Goal: Information Seeking & Learning: Learn about a topic

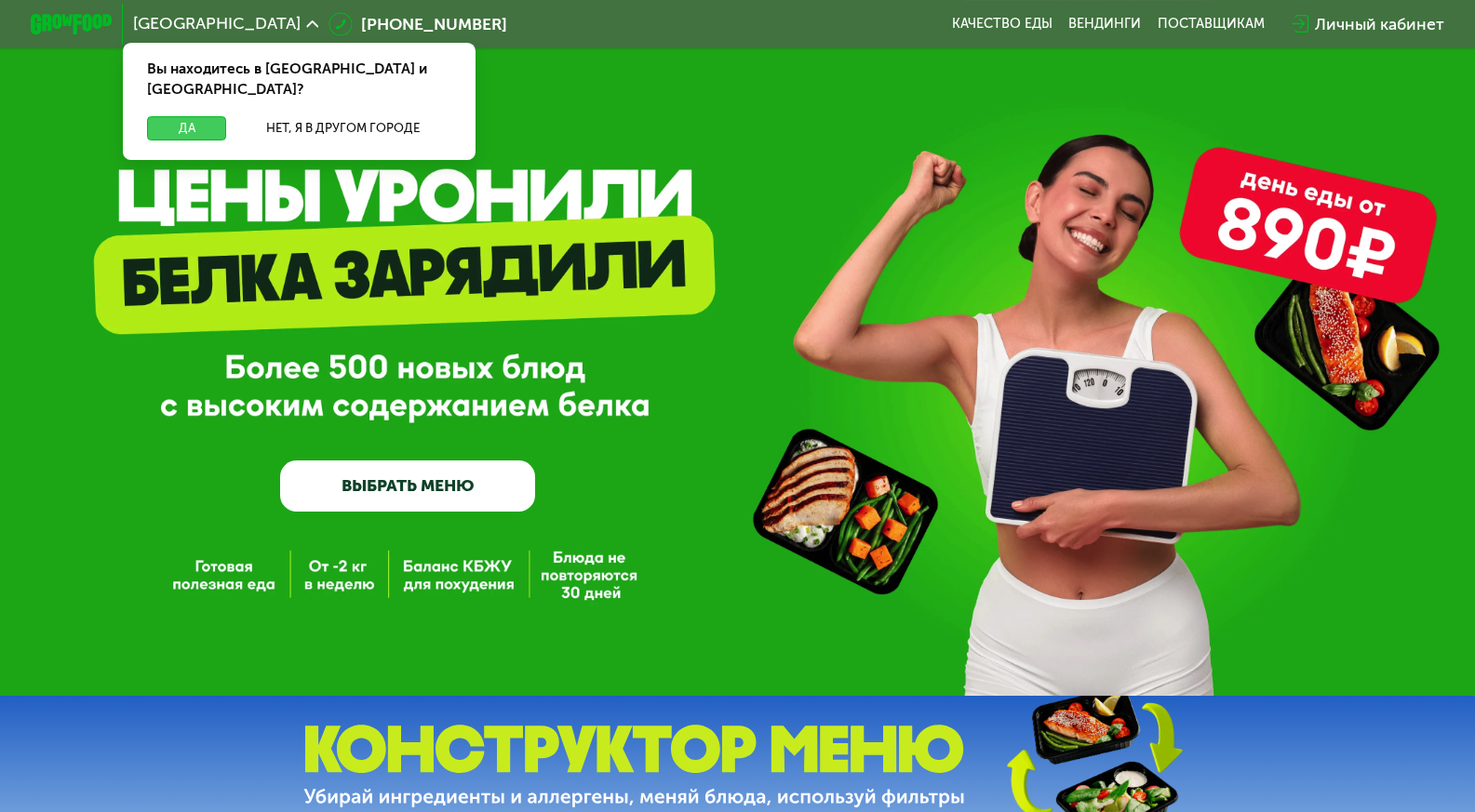
click at [185, 117] on button "Да" at bounding box center [186, 128] width 79 height 24
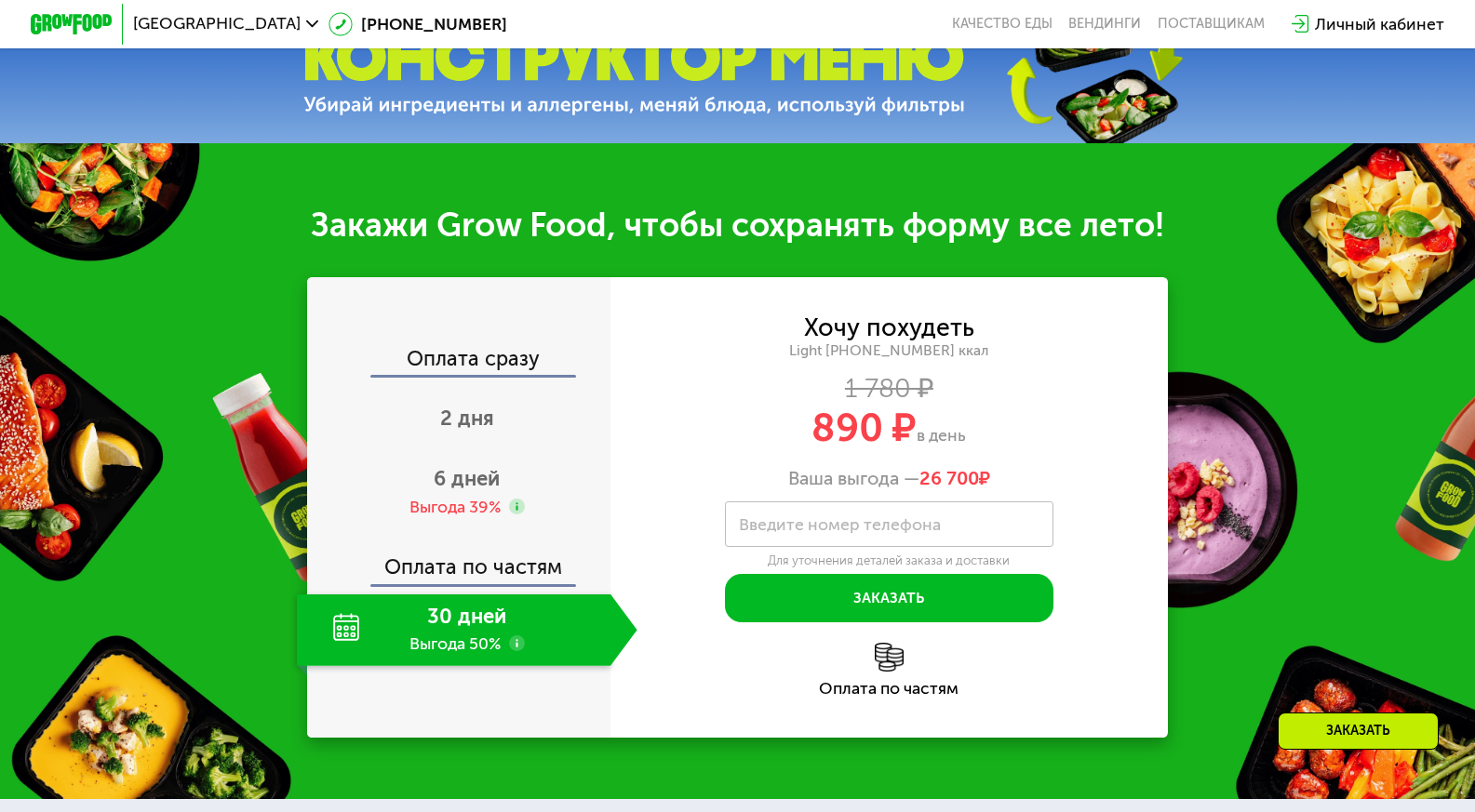
scroll to position [692, 0]
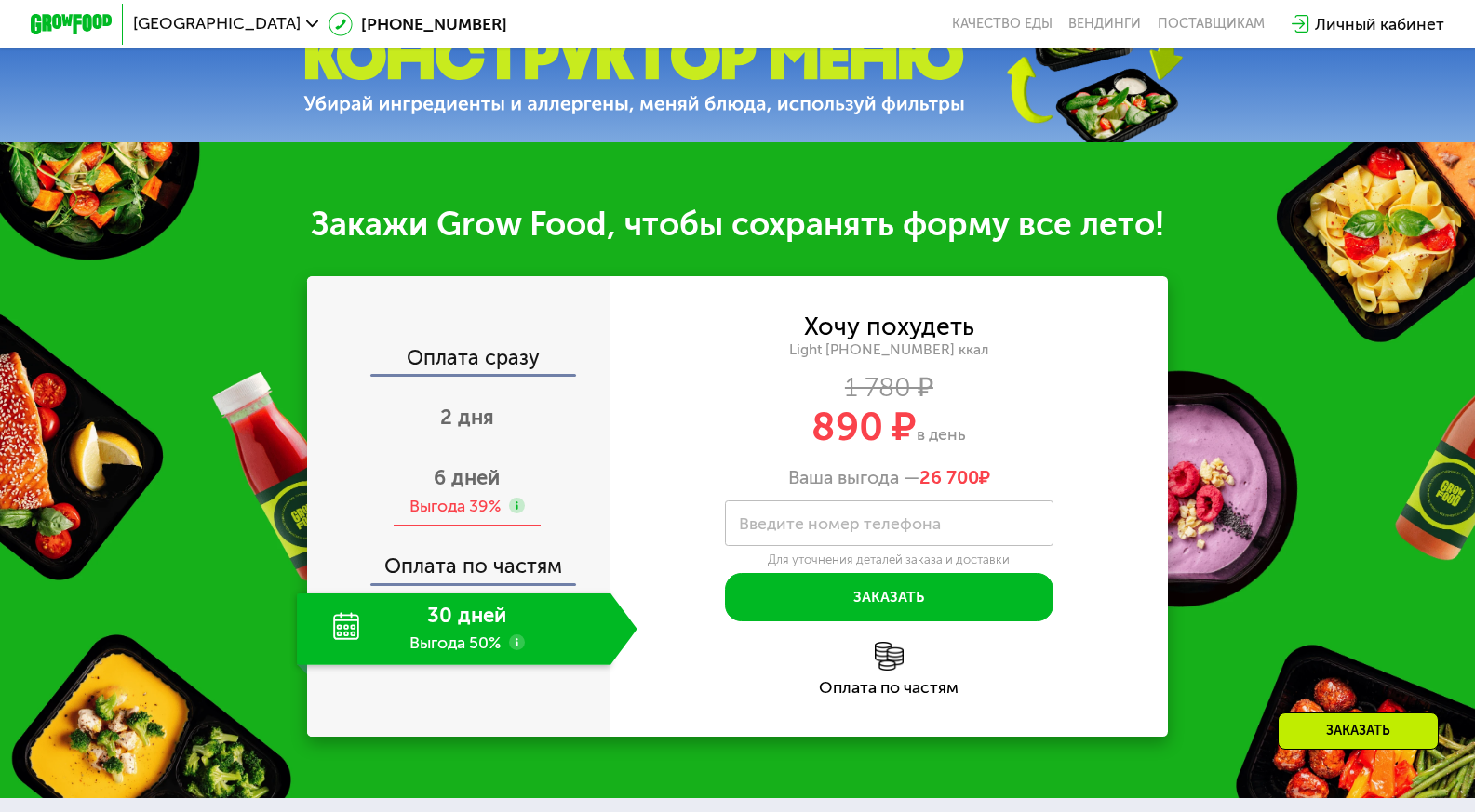
click at [456, 504] on div "Выгода 39%" at bounding box center [455, 506] width 91 height 23
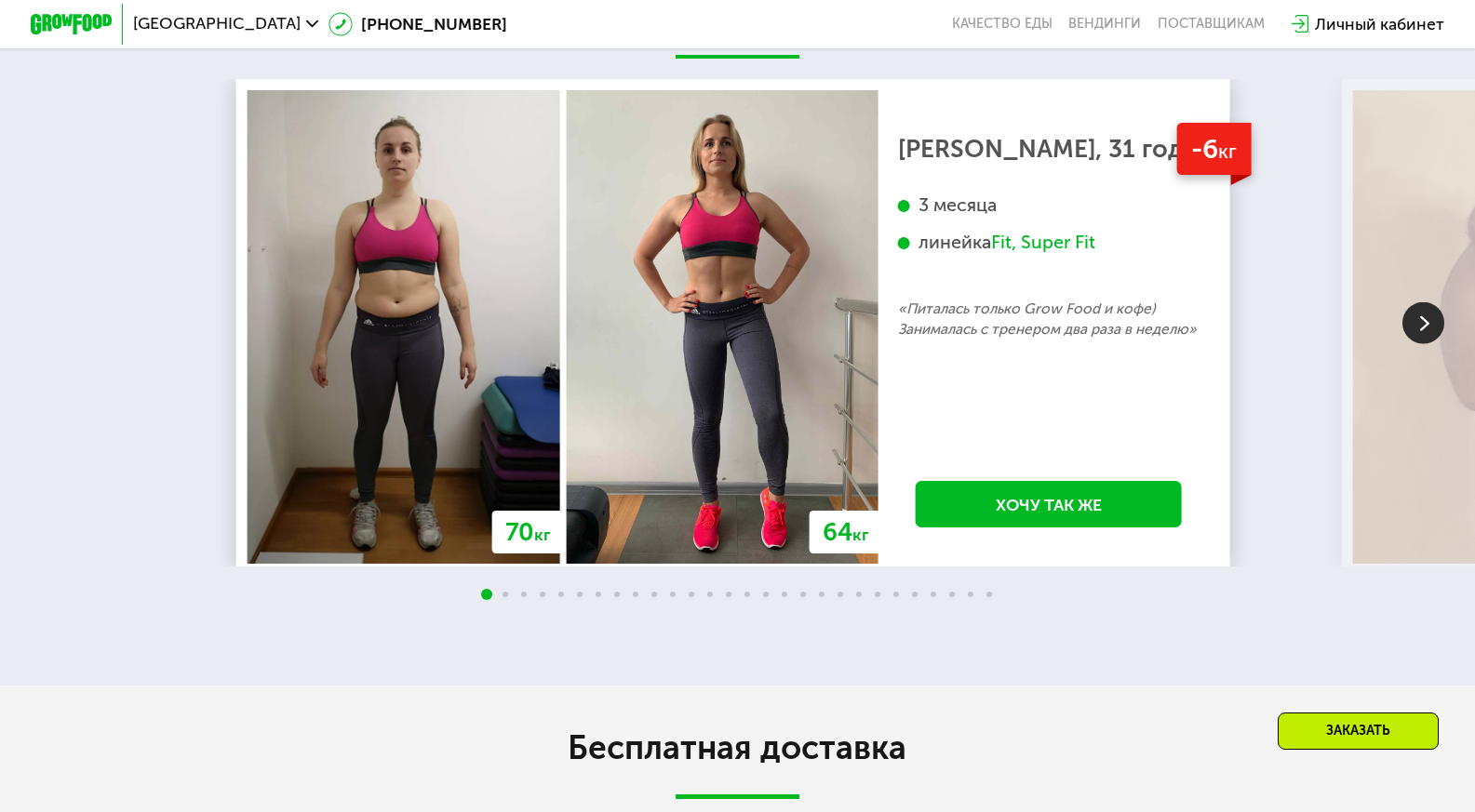
scroll to position [2277, 0]
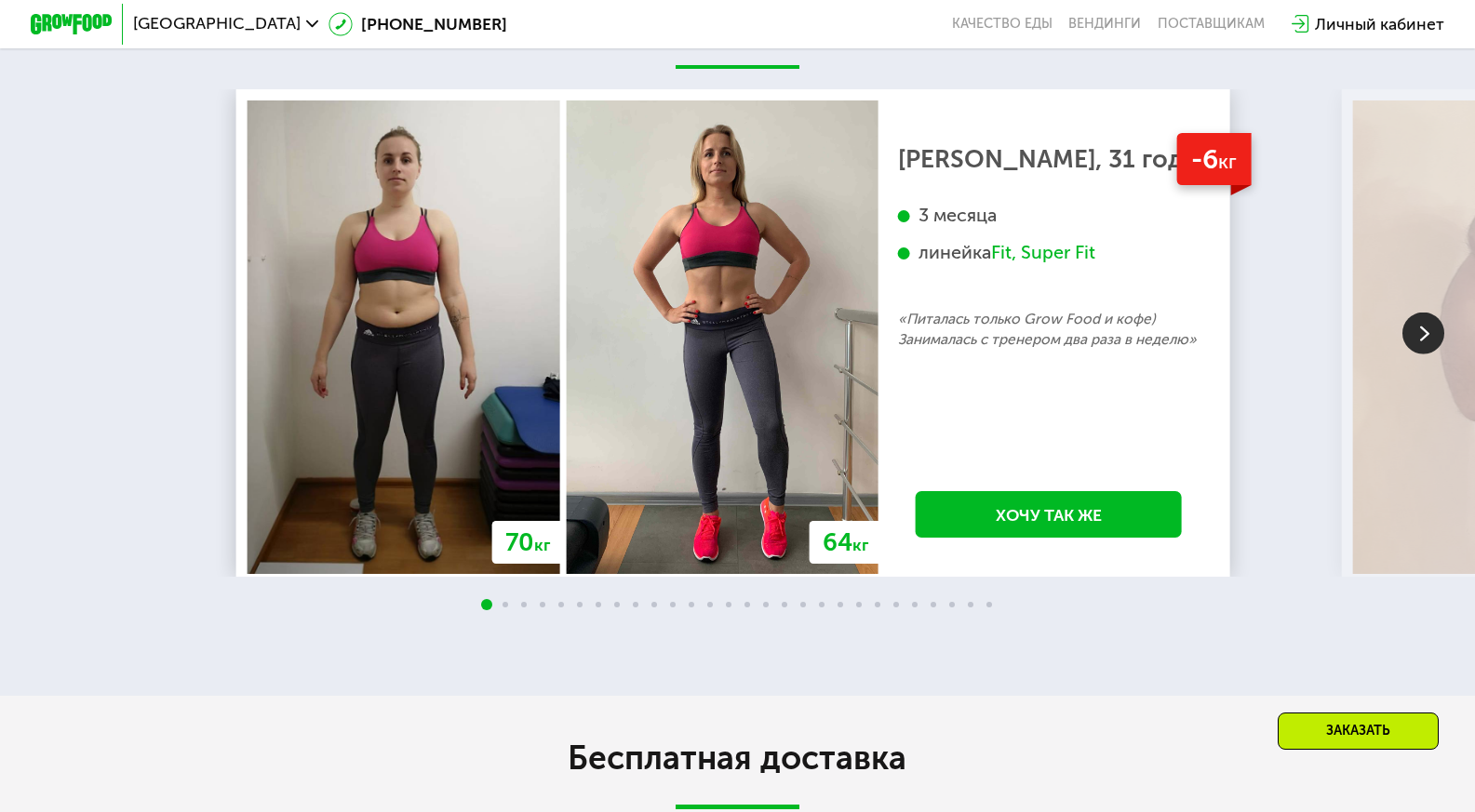
click at [1416, 349] on img at bounding box center [1423, 333] width 42 height 42
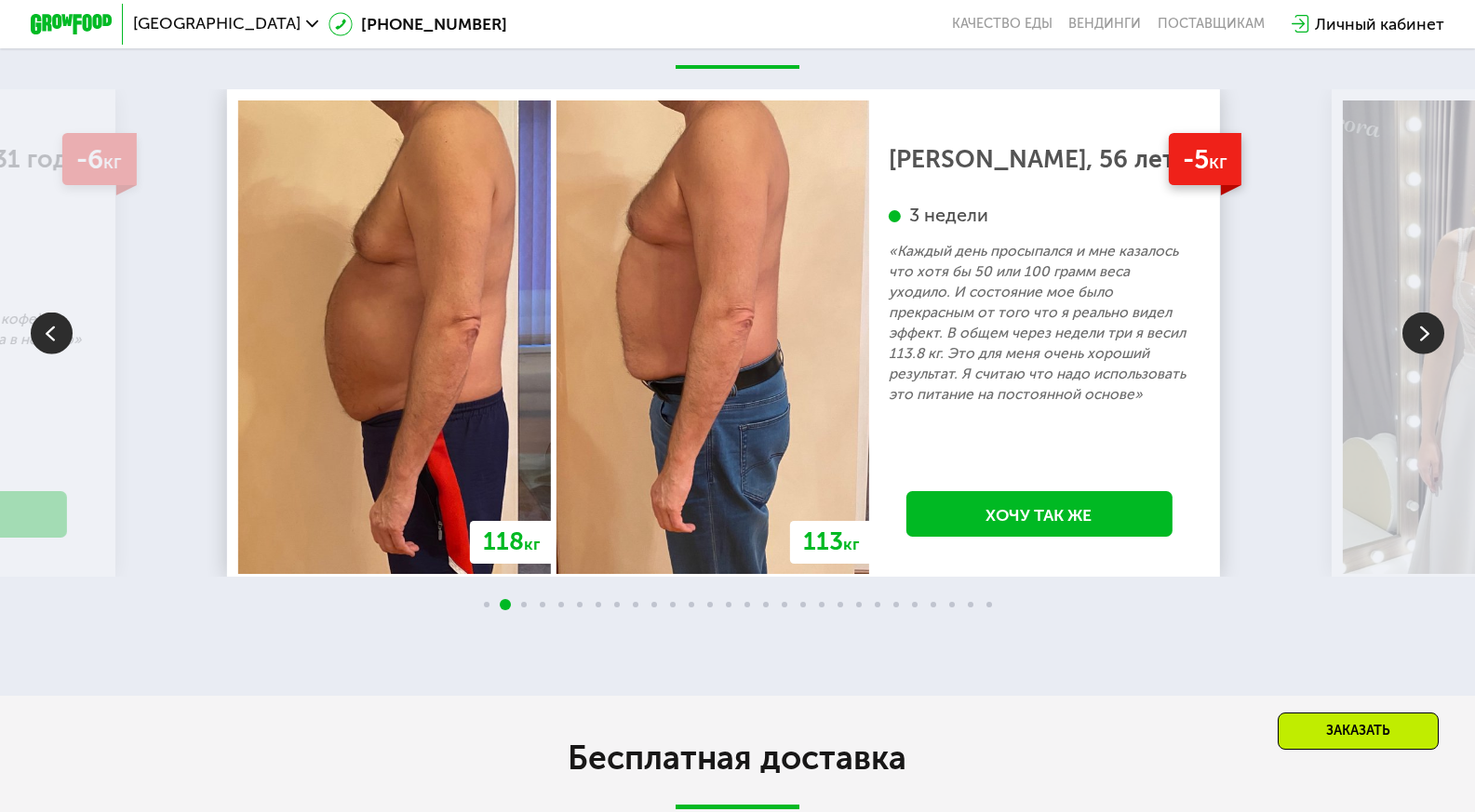
click at [1416, 349] on img at bounding box center [1423, 333] width 42 height 42
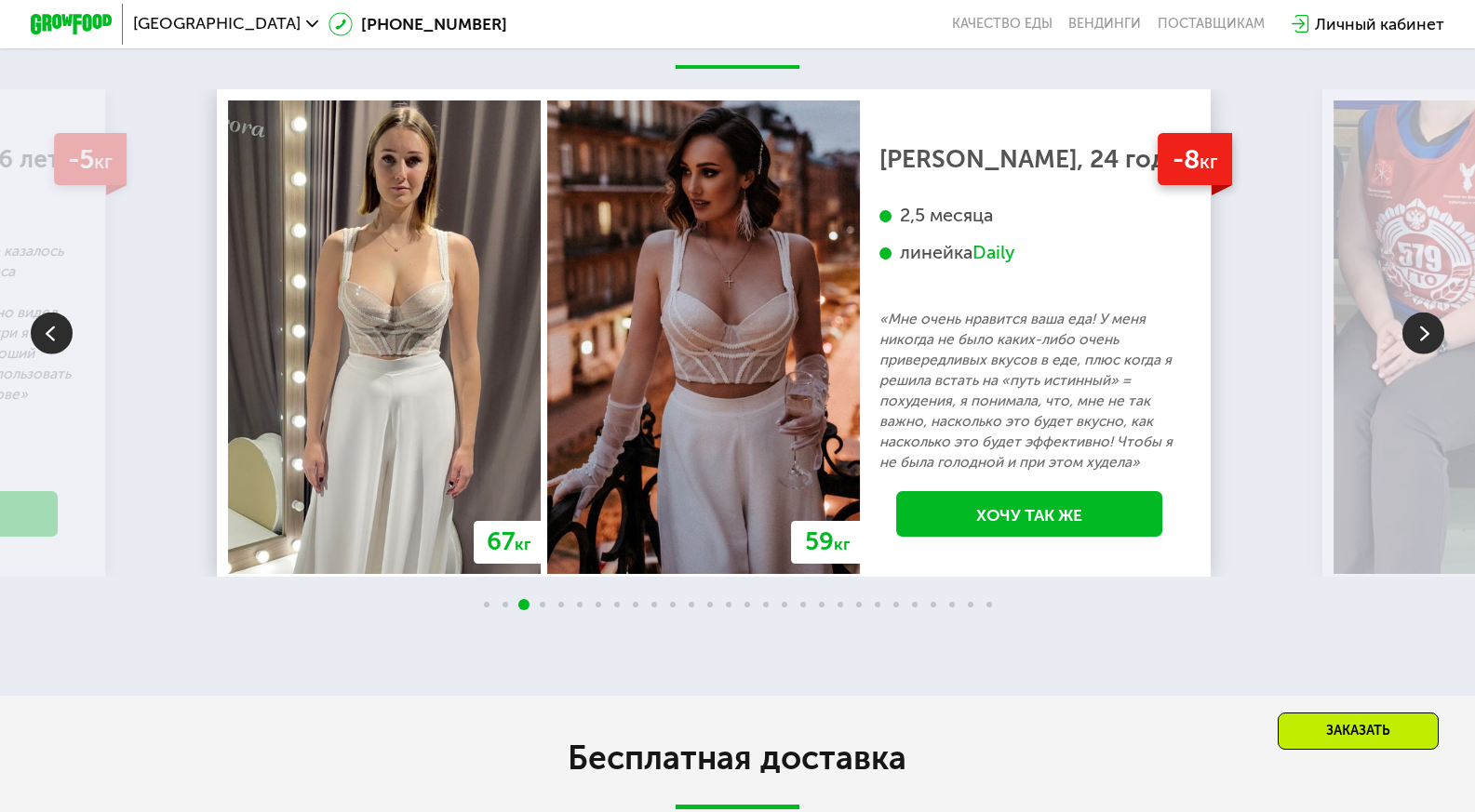
click at [1416, 349] on img at bounding box center [1423, 333] width 42 height 42
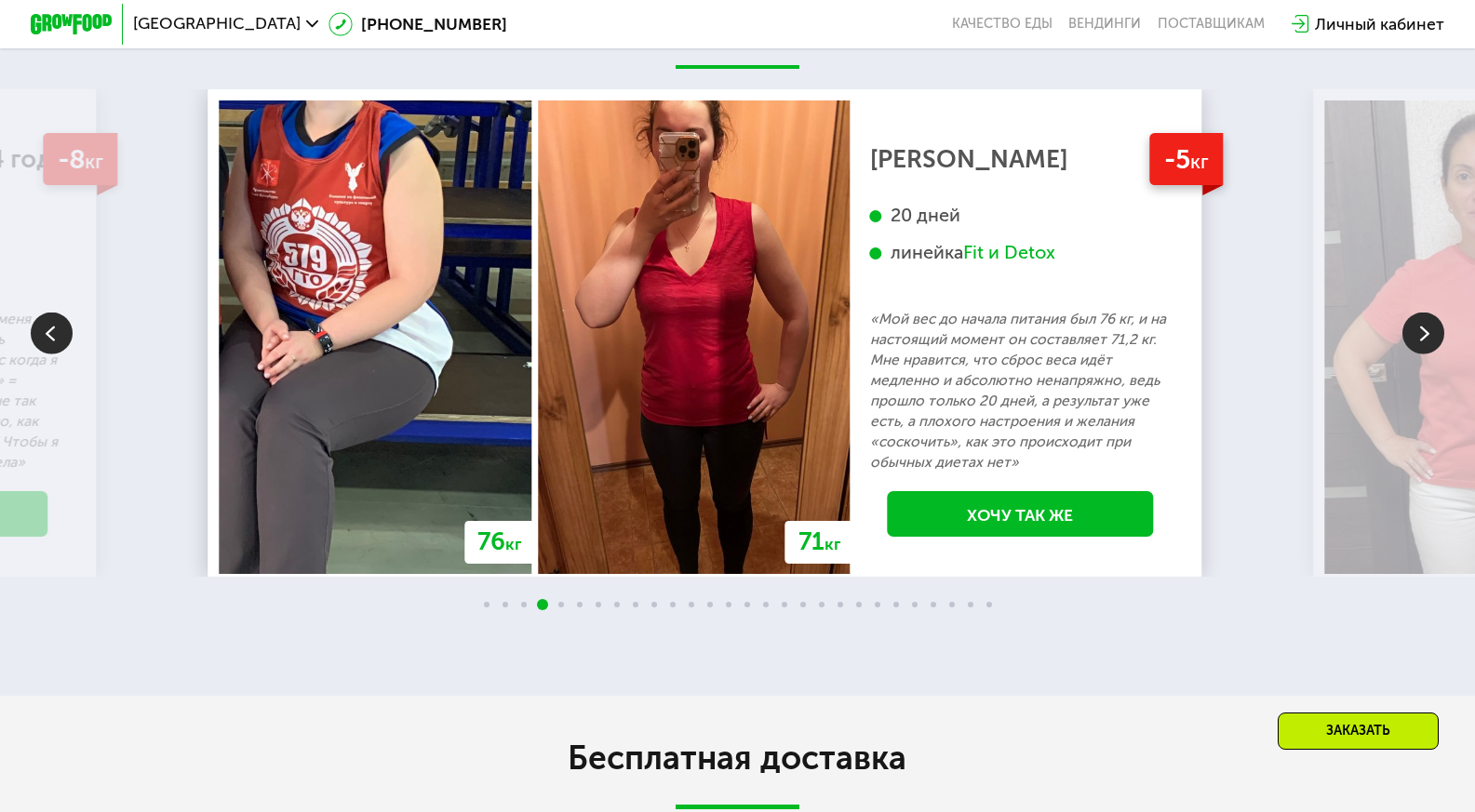
click at [1416, 349] on img at bounding box center [1423, 333] width 42 height 42
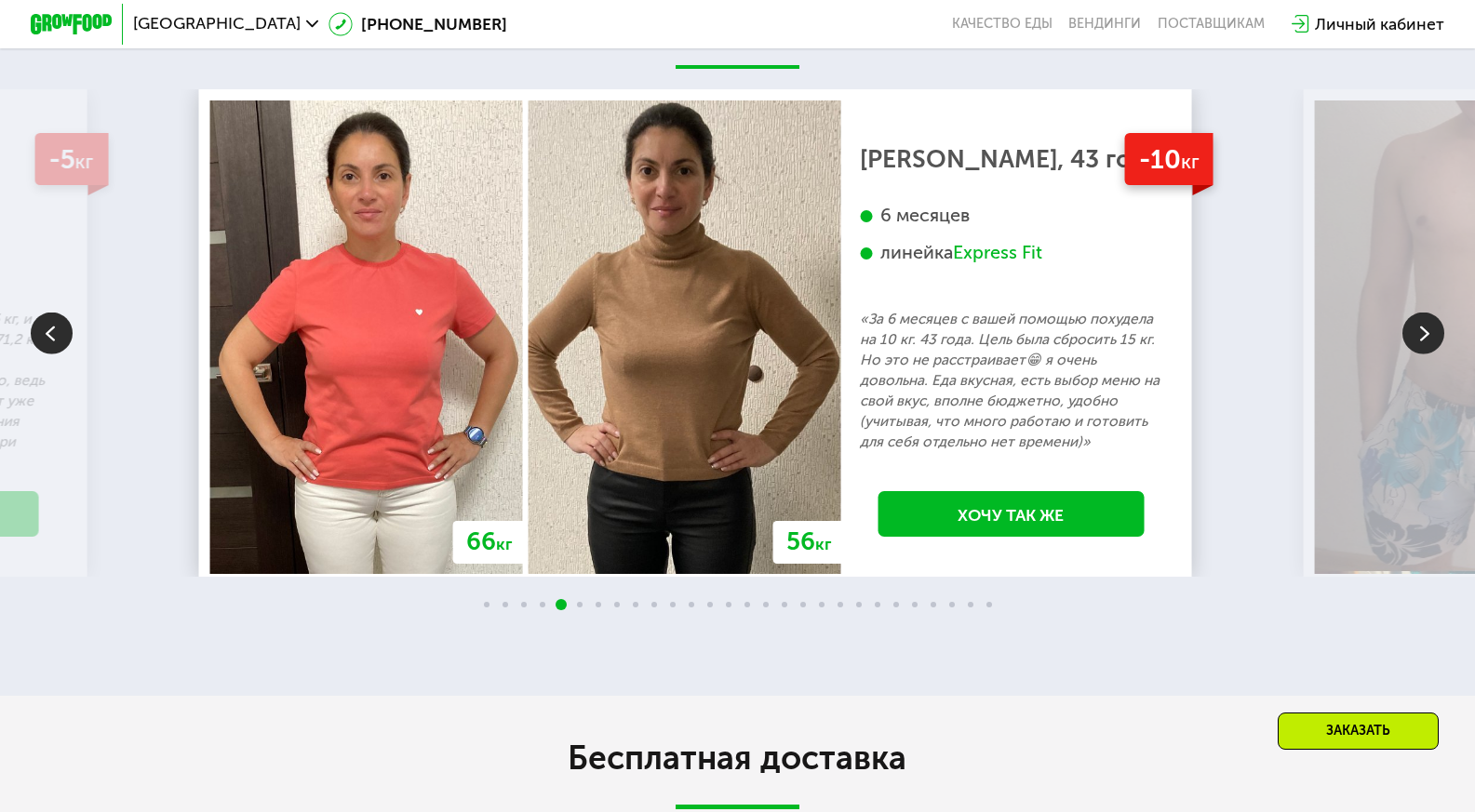
click at [1416, 349] on img at bounding box center [1423, 333] width 42 height 42
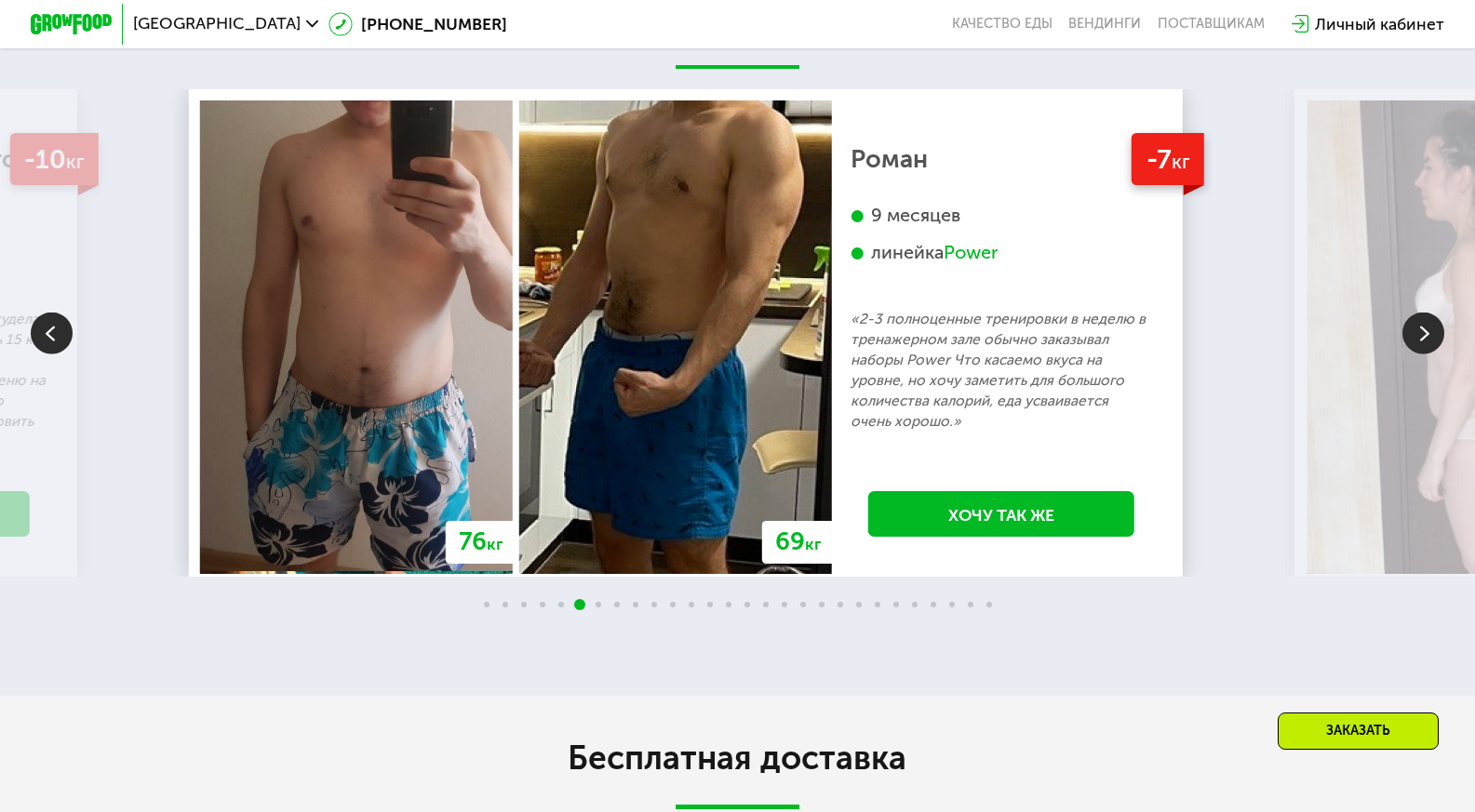
click at [1416, 349] on img at bounding box center [1423, 333] width 42 height 42
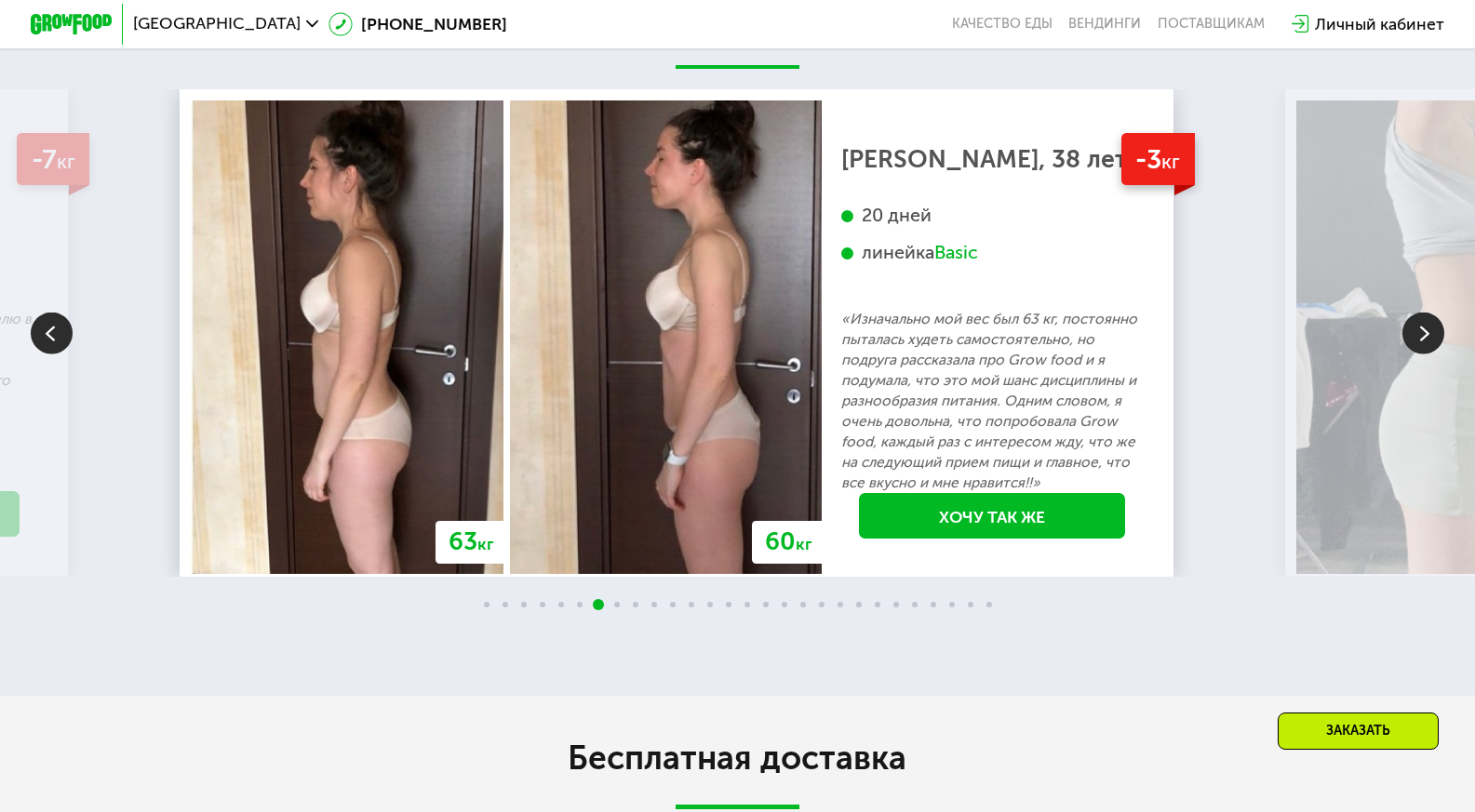
click at [1416, 349] on img at bounding box center [1423, 333] width 42 height 42
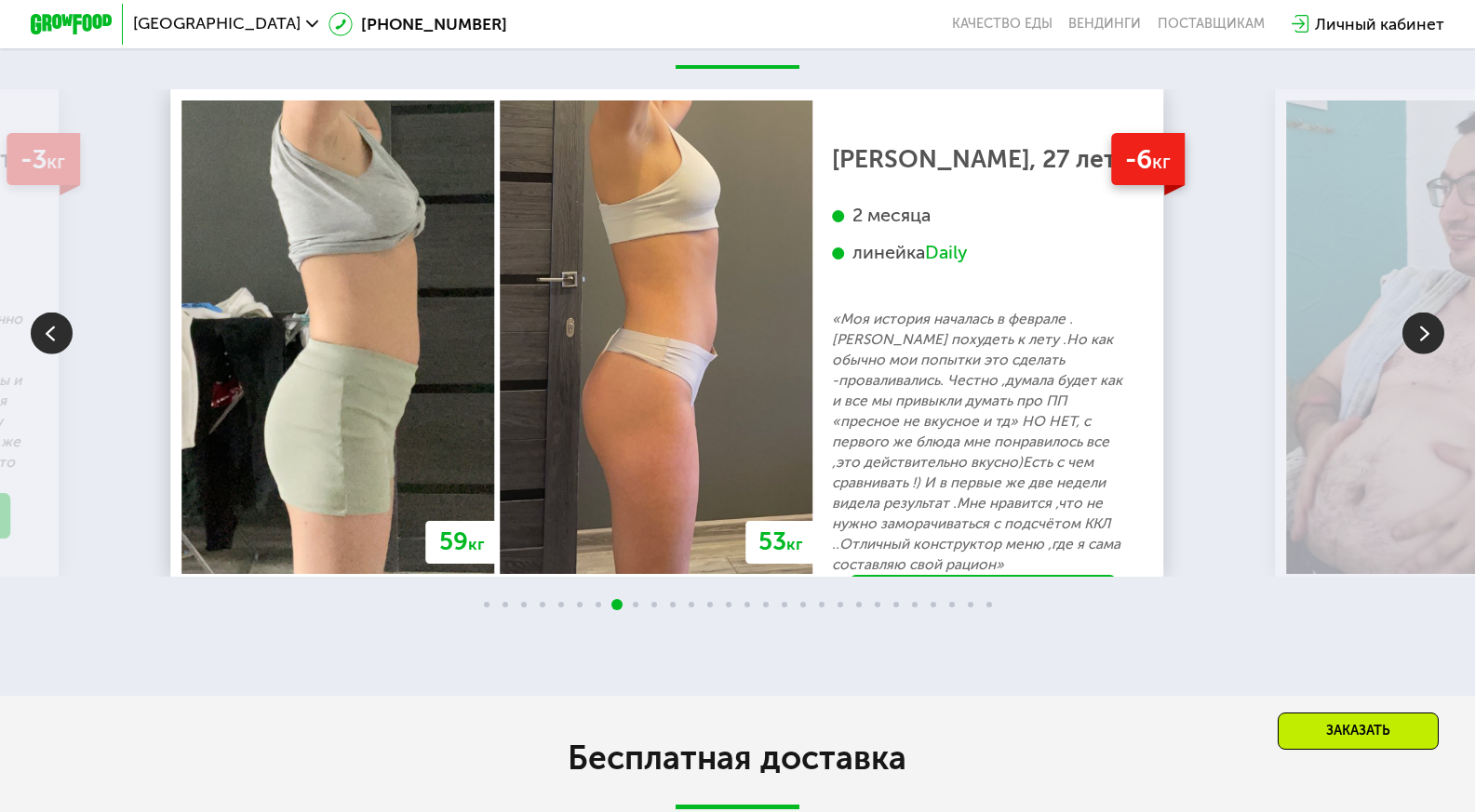
click at [1416, 348] on img at bounding box center [1423, 333] width 42 height 42
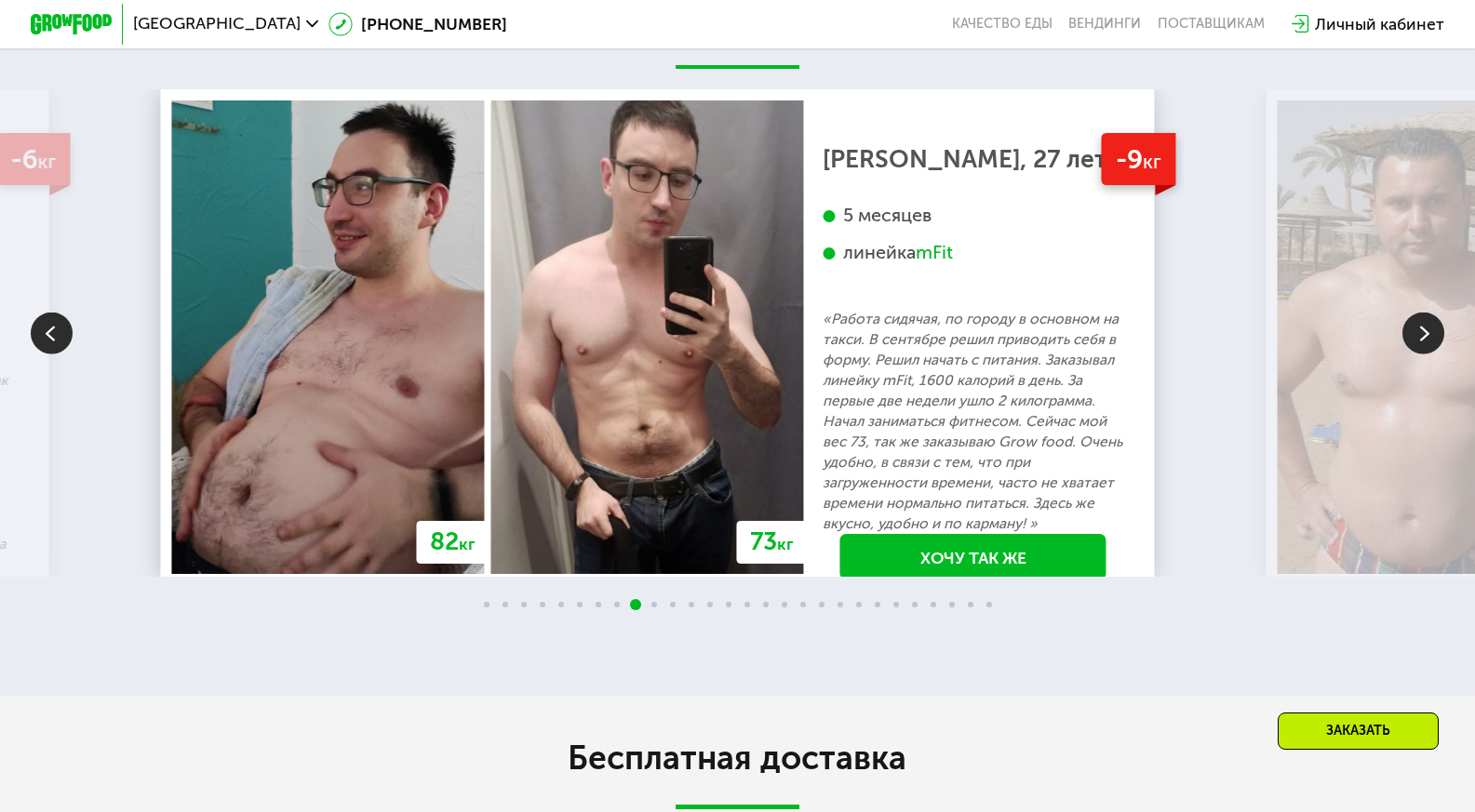
click at [1416, 348] on img at bounding box center [1423, 333] width 42 height 42
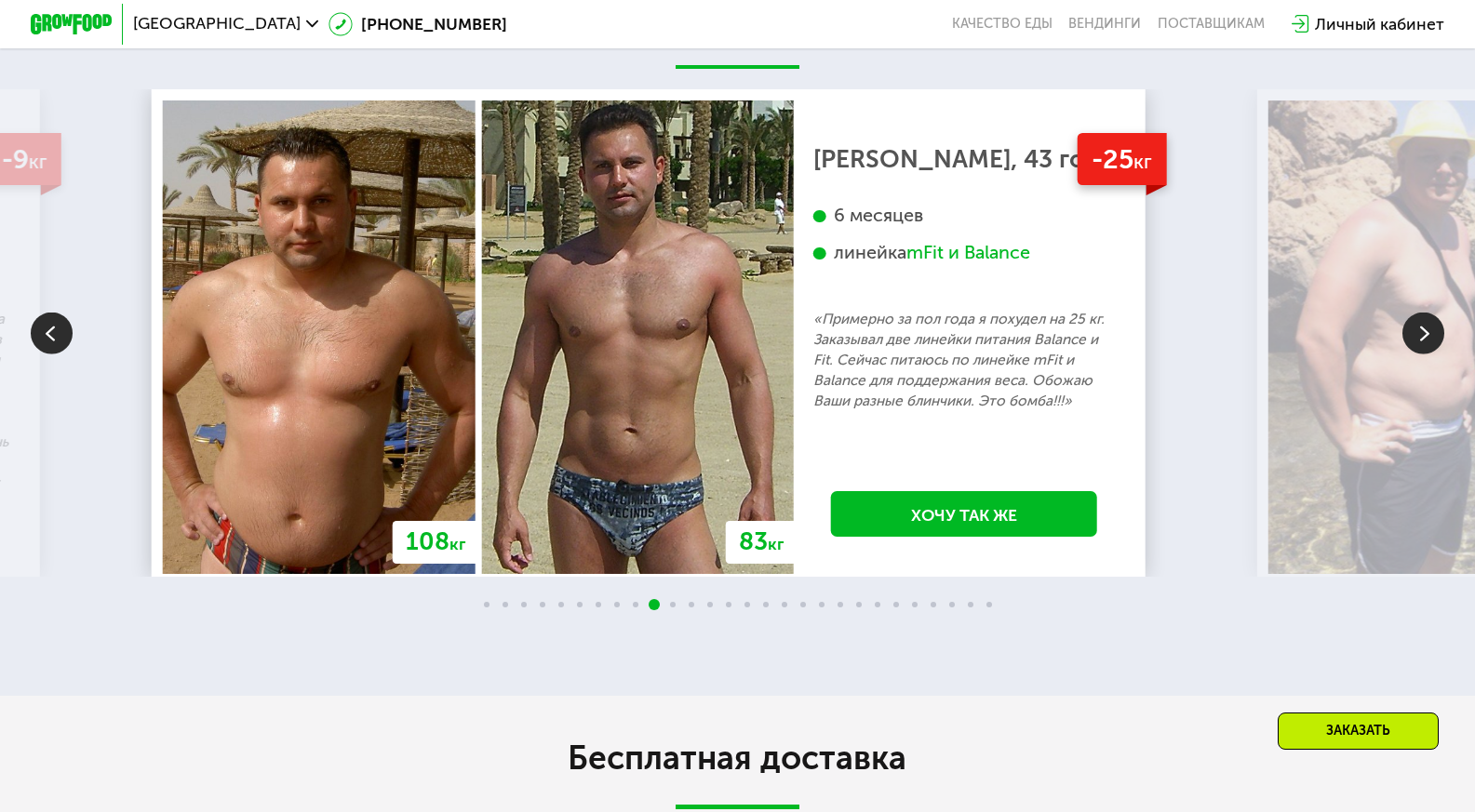
click at [1416, 348] on img at bounding box center [1423, 333] width 42 height 42
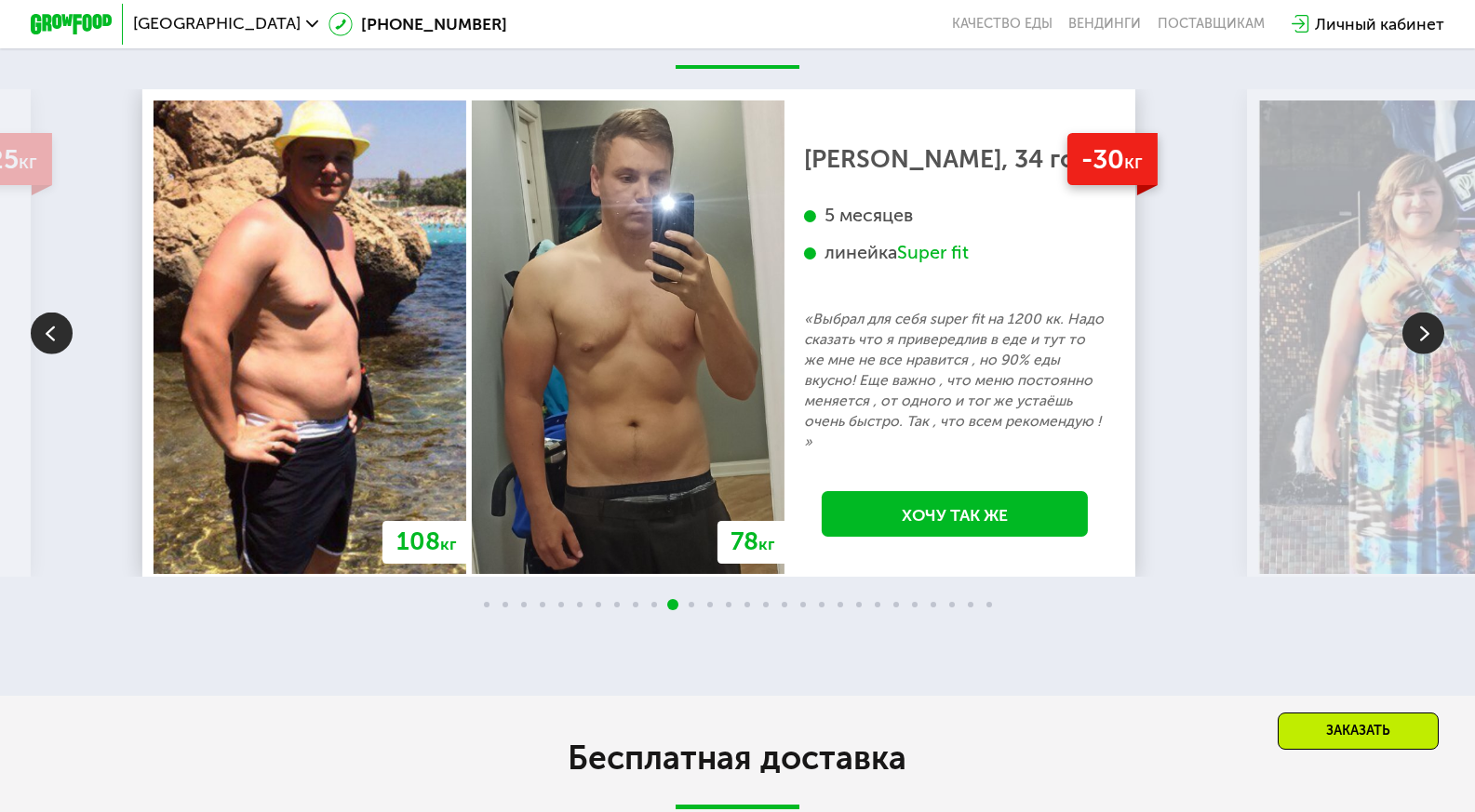
click at [1416, 348] on img at bounding box center [1423, 333] width 42 height 42
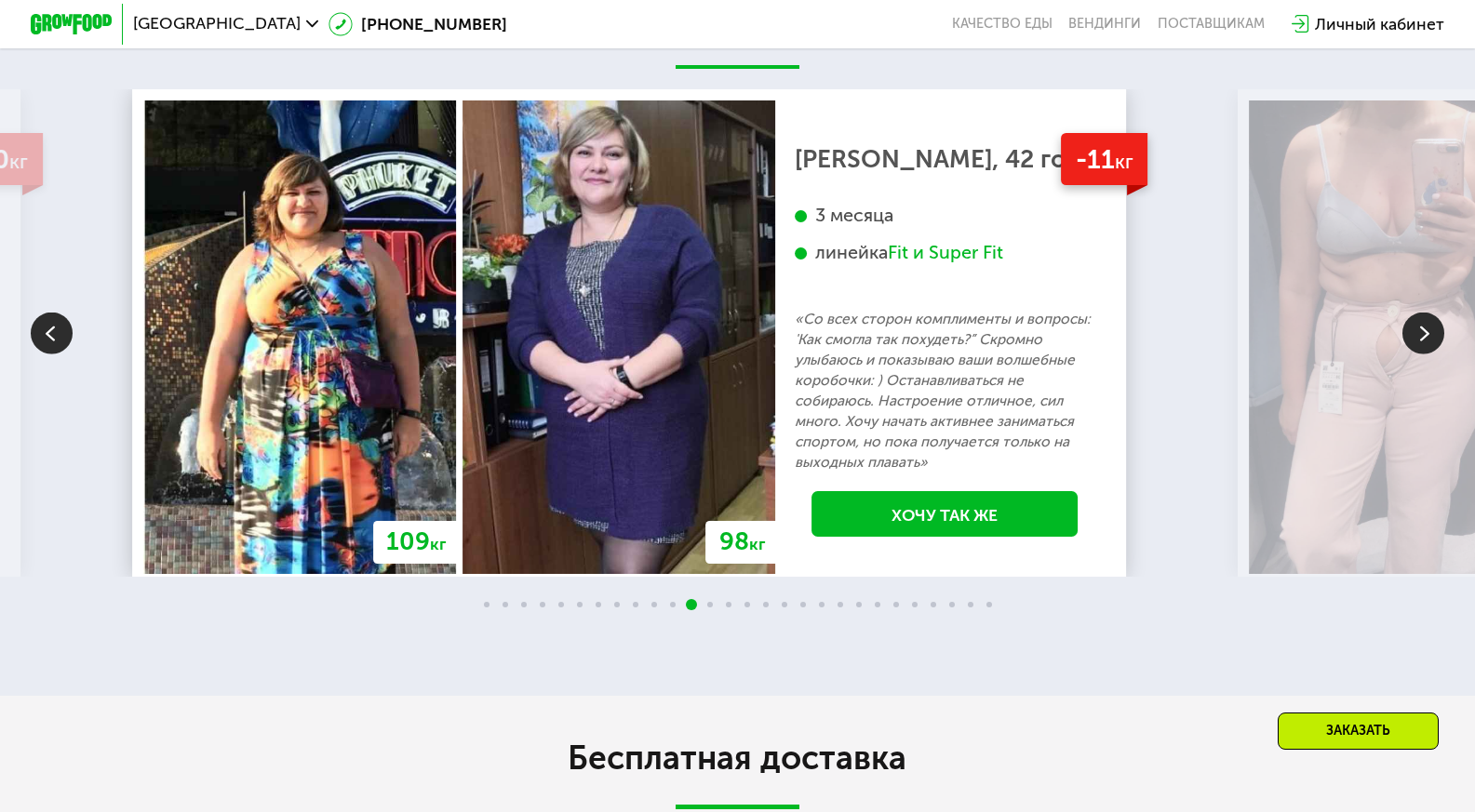
click at [1415, 348] on img at bounding box center [1423, 333] width 42 height 42
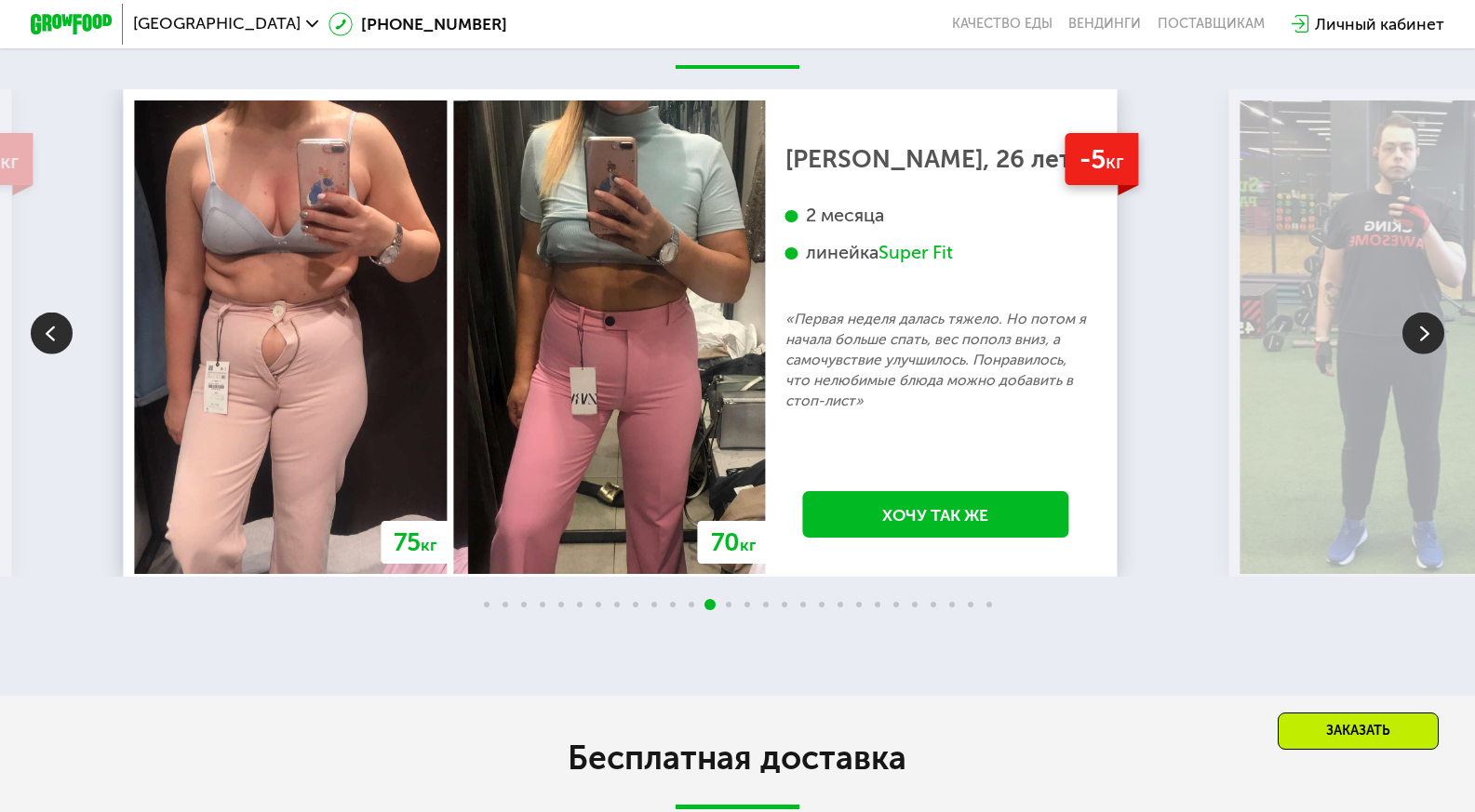
click at [1415, 348] on img at bounding box center [1423, 333] width 42 height 42
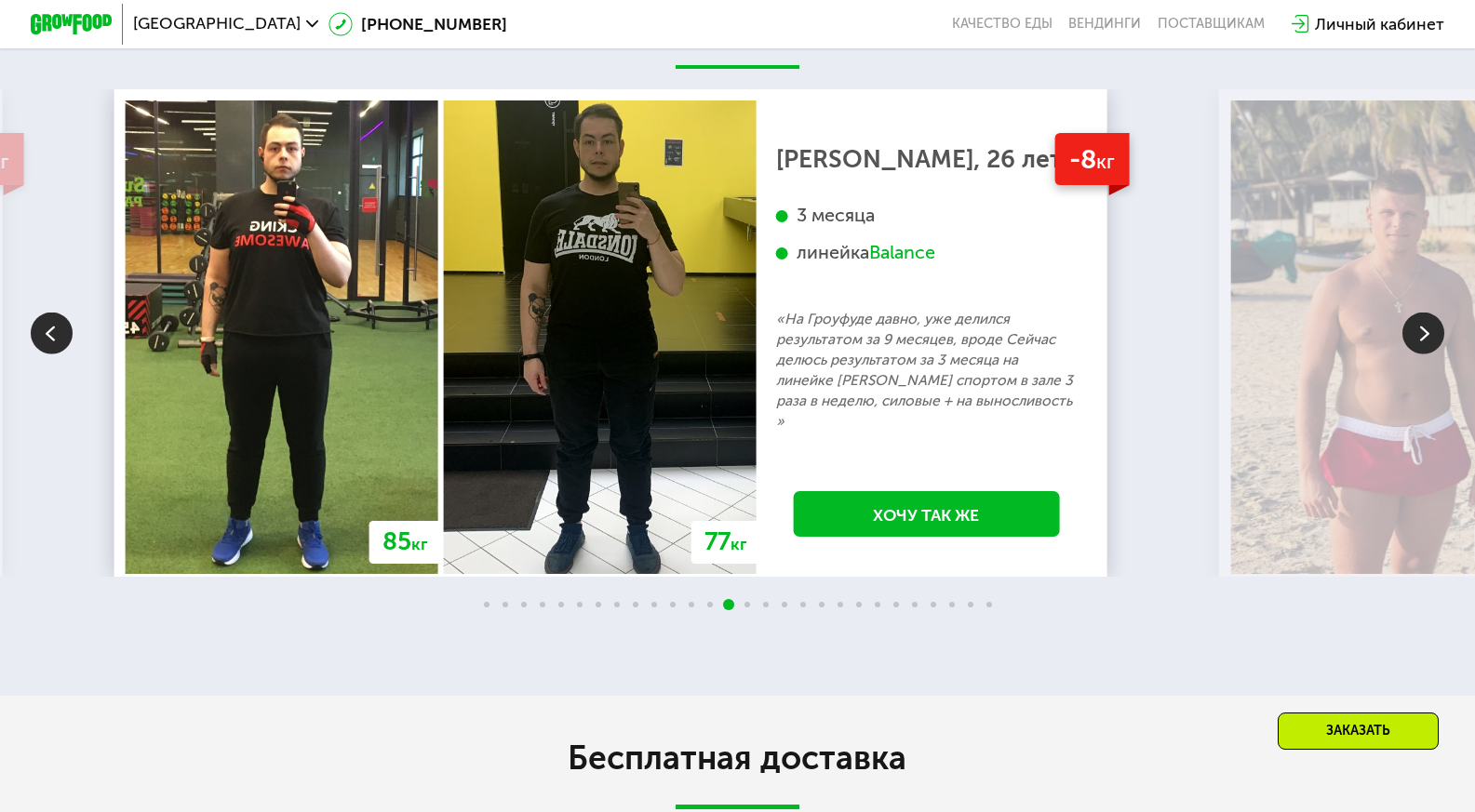
click at [1415, 348] on img at bounding box center [1423, 333] width 42 height 42
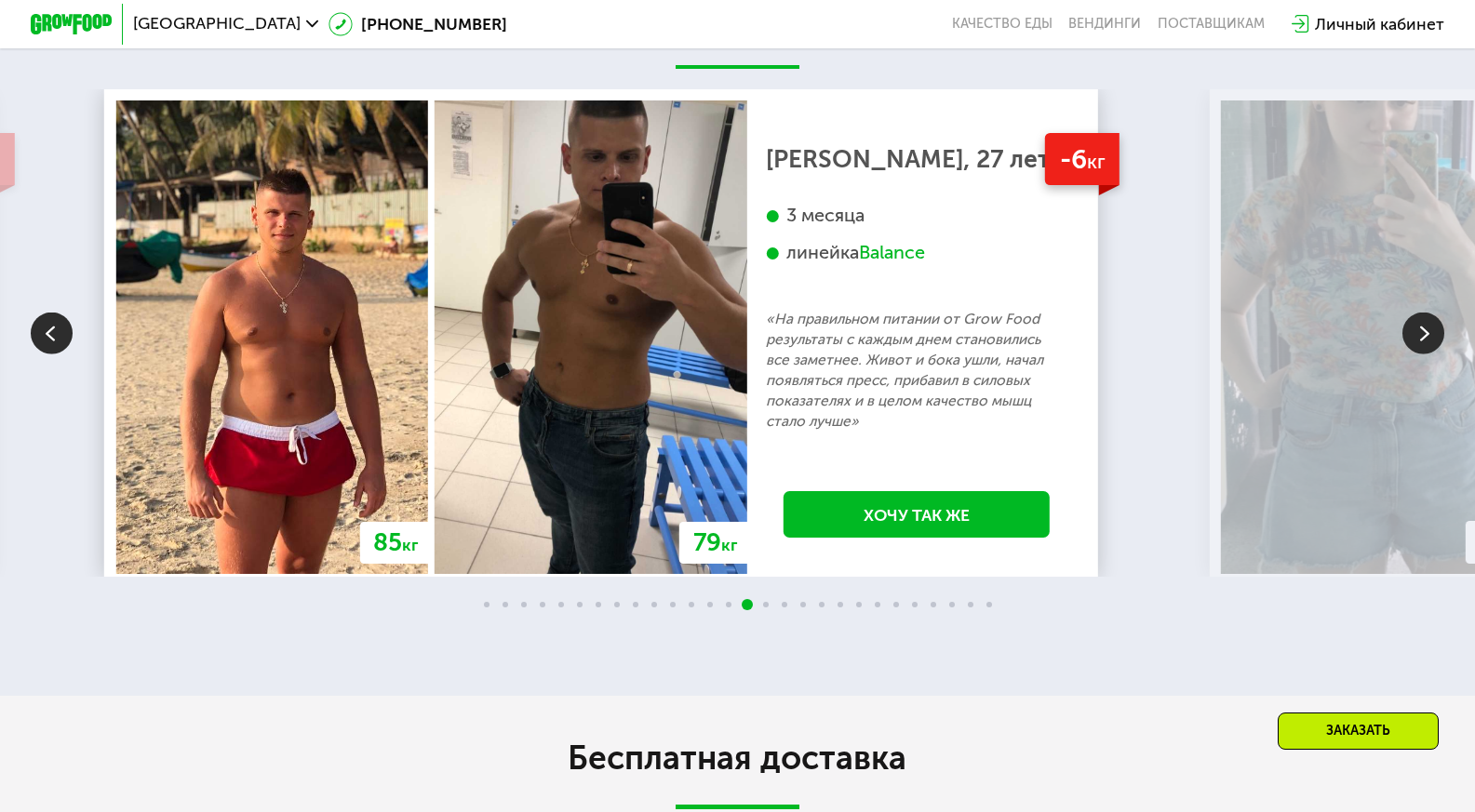
click at [1415, 348] on img at bounding box center [1423, 333] width 42 height 42
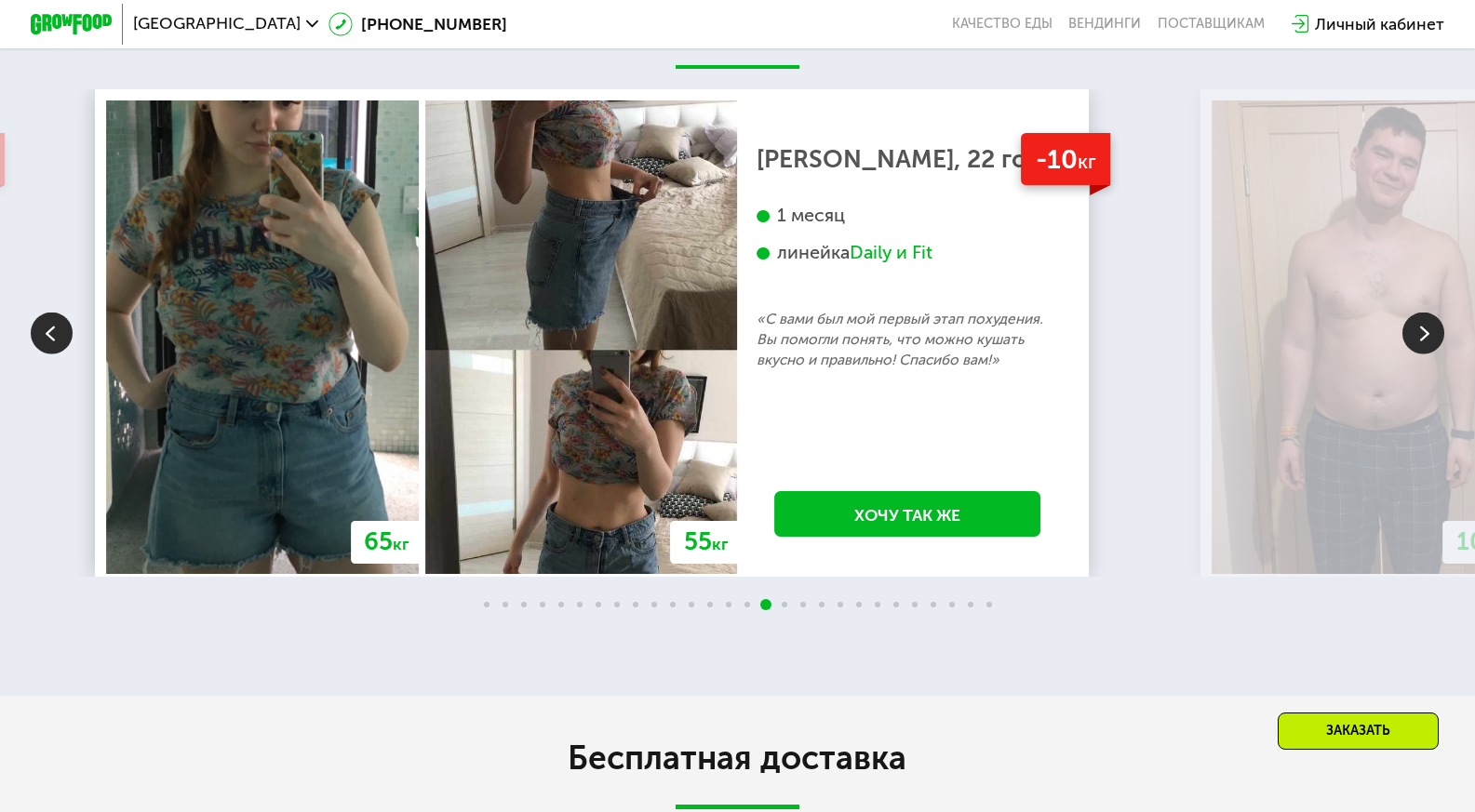
click at [1415, 349] on img at bounding box center [1423, 333] width 42 height 42
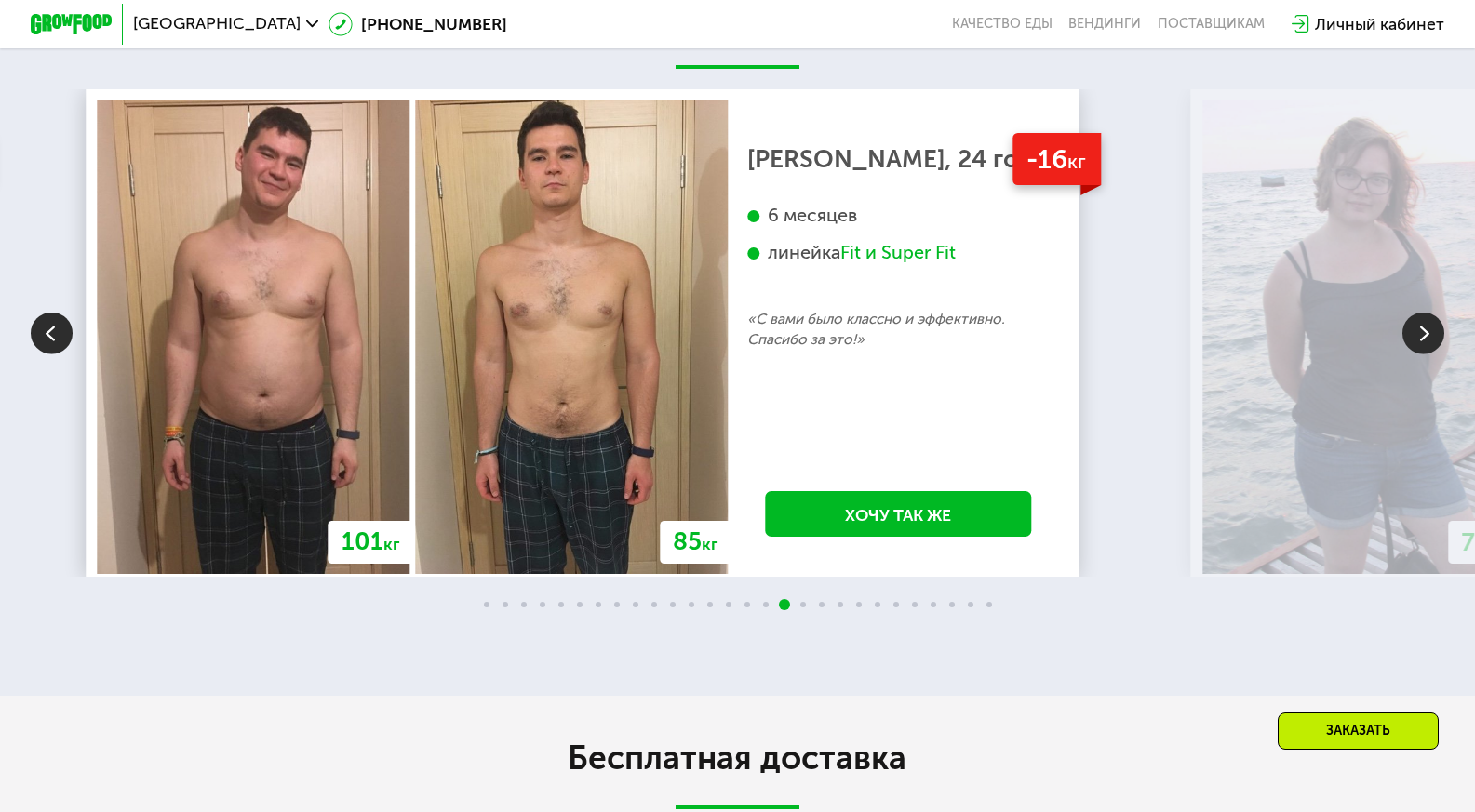
click at [42, 346] on img at bounding box center [51, 333] width 42 height 42
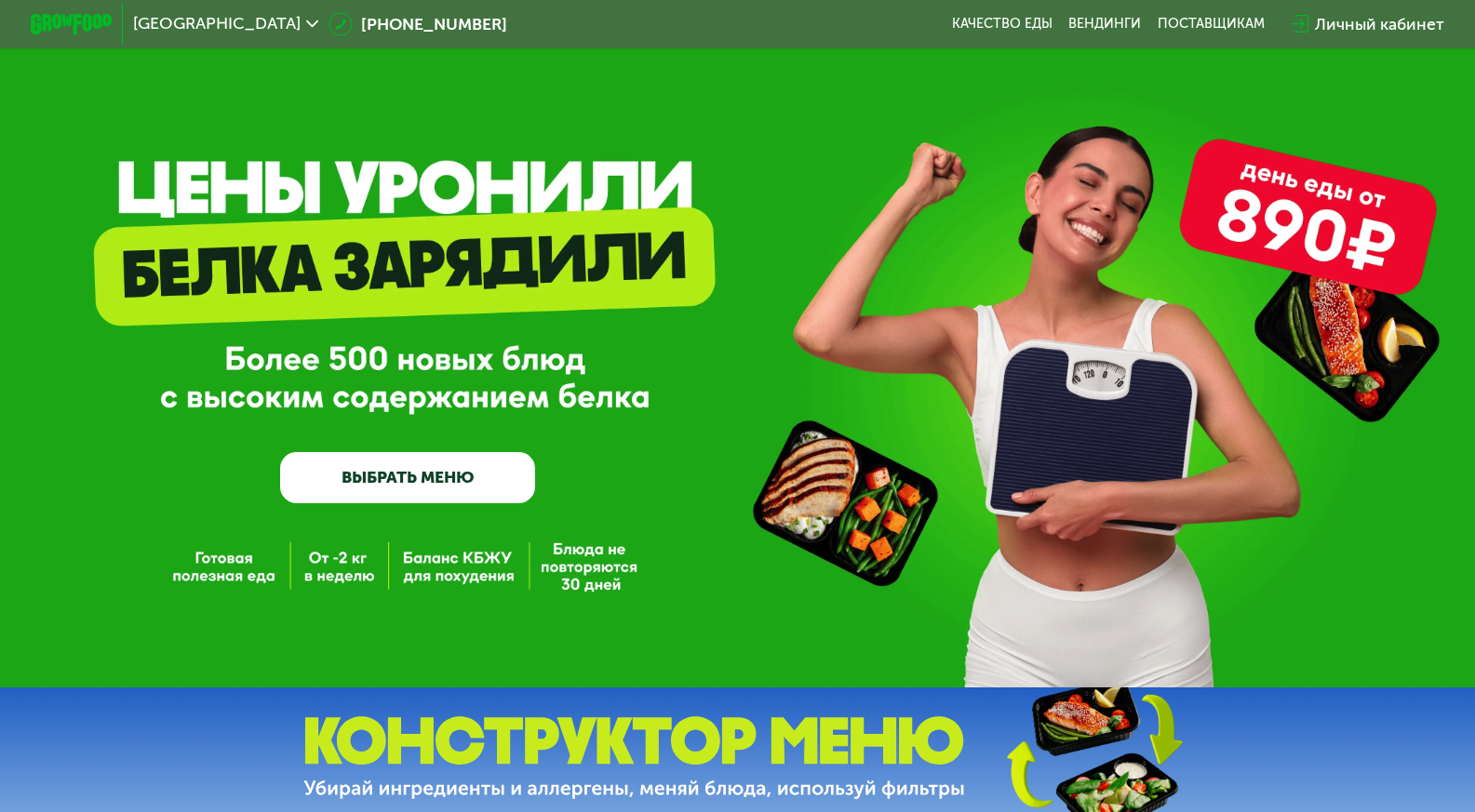
scroll to position [0, 0]
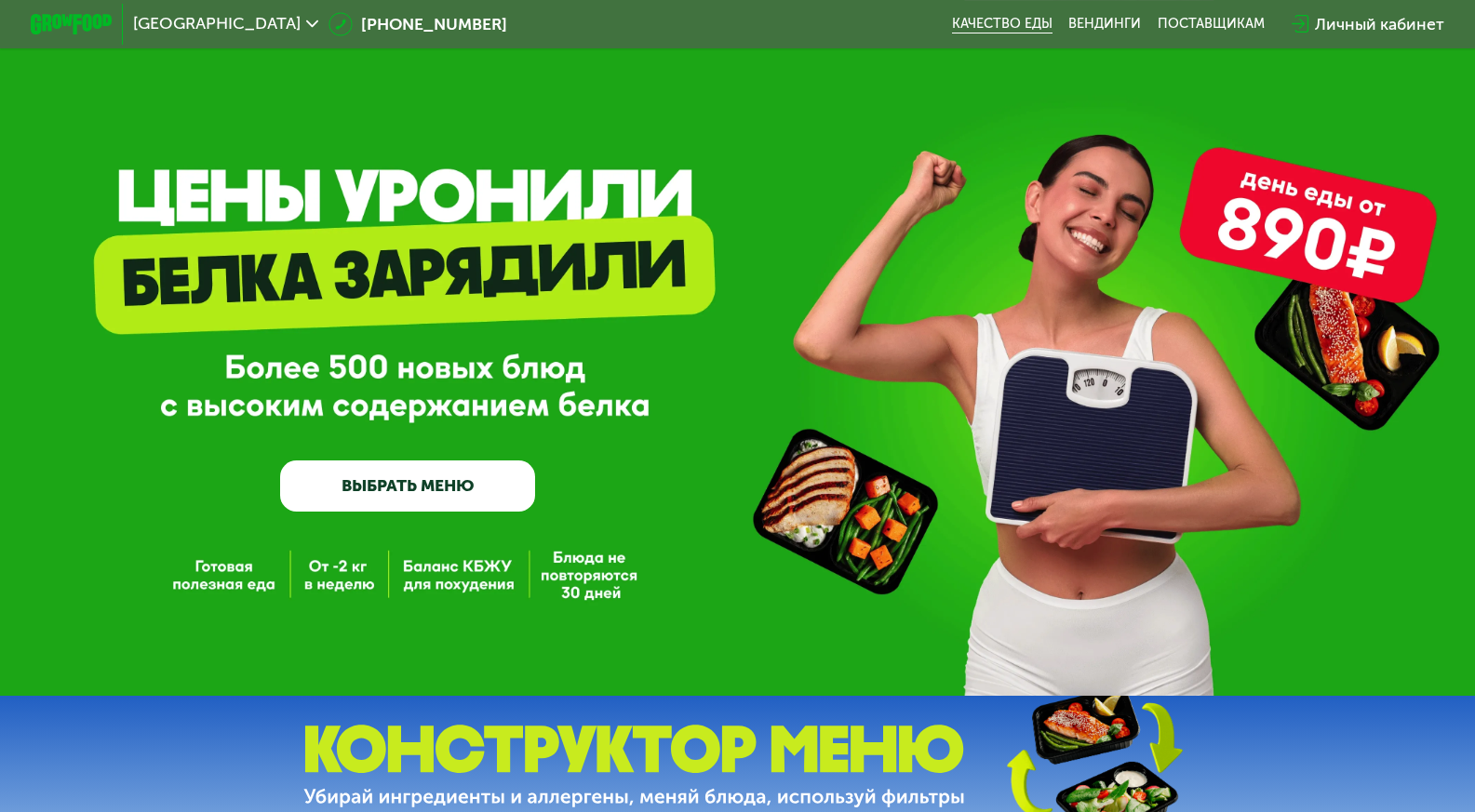
click at [1003, 32] on link "Качество еды" at bounding box center [1002, 25] width 101 height 17
